Goal: Information Seeking & Learning: Learn about a topic

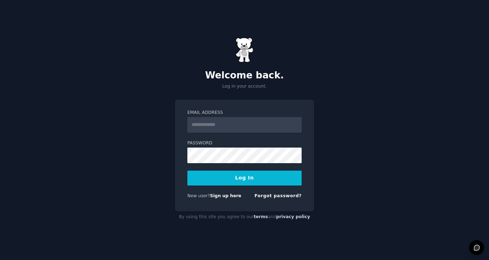
type input "**********"
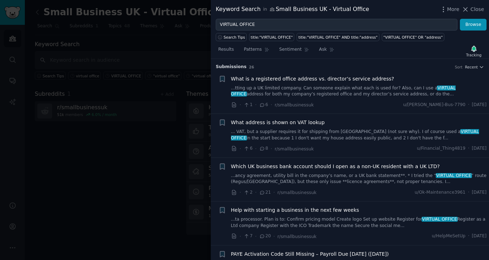
click at [301, 79] on span "What is a registered office address vs. director’s service address?" at bounding box center [312, 78] width 163 height 7
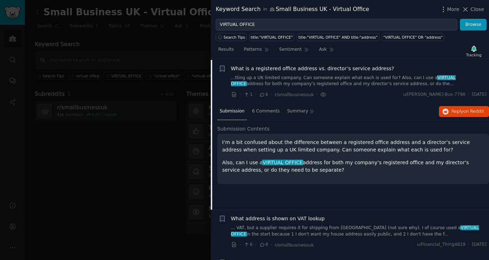
scroll to position [11, 0]
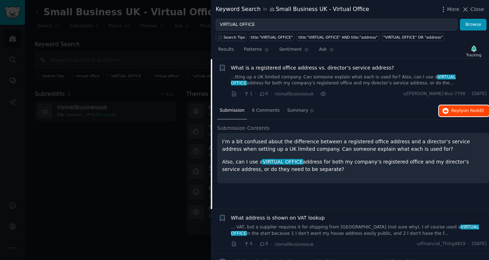
click at [454, 111] on span "Reply on Reddit" at bounding box center [468, 111] width 33 height 6
click at [179, 130] on div at bounding box center [244, 130] width 489 height 260
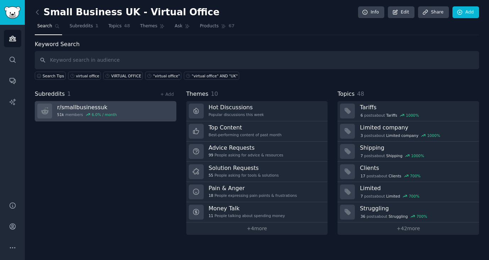
click at [86, 106] on h3 "r/ smallbusinessuk" at bounding box center [87, 107] width 60 height 7
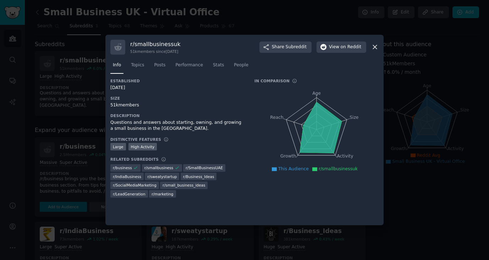
drag, startPoint x: 375, startPoint y: 47, endPoint x: 317, endPoint y: 54, distance: 57.9
click at [374, 47] on icon at bounding box center [375, 47] width 4 height 4
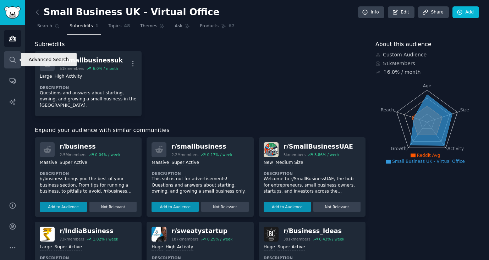
click at [12, 60] on icon "Sidebar" at bounding box center [12, 59] width 7 height 7
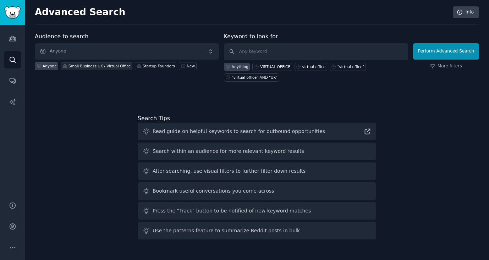
click at [83, 65] on div "Small Business UK - Virtual Office" at bounding box center [100, 66] width 62 height 5
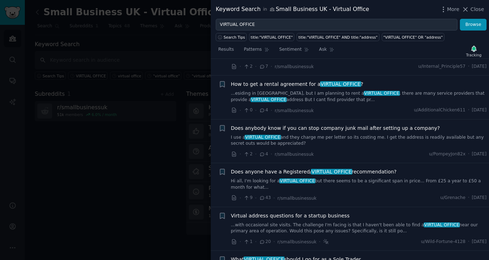
scroll to position [217, 0]
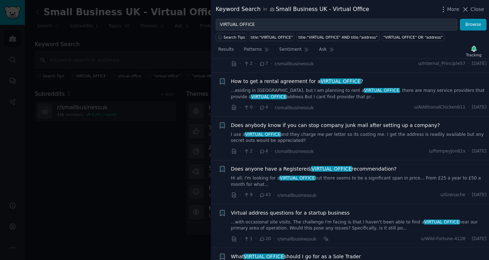
click at [295, 169] on span "Does anyone have a Registered/ VIRTUAL OFFICE recommendation?" at bounding box center [314, 168] width 166 height 7
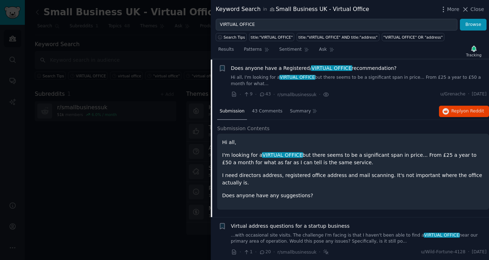
scroll to position [318, 0]
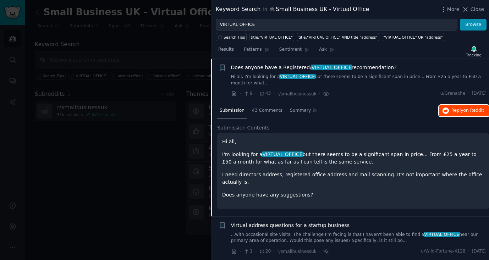
click at [459, 114] on button "Reply on Reddit" at bounding box center [464, 110] width 50 height 11
click at [319, 66] on span "VIRTUAL OFFICE" at bounding box center [331, 68] width 41 height 6
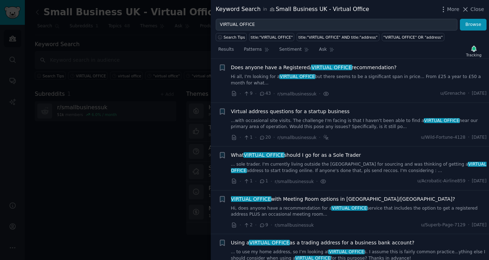
click at [318, 66] on span "VIRTUAL OFFICE" at bounding box center [331, 68] width 41 height 6
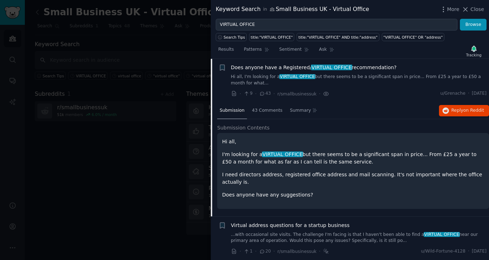
click at [238, 95] on div "· 9 · 43 · r/smallbusinessuk ·" at bounding box center [280, 93] width 98 height 7
click at [234, 95] on icon at bounding box center [234, 94] width 6 height 6
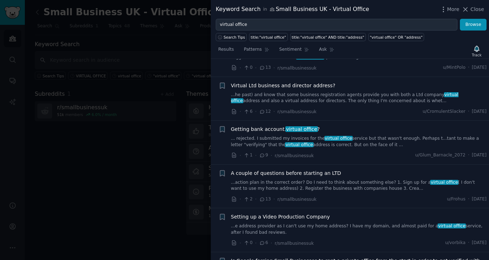
scroll to position [877, 0]
